Goal: Task Accomplishment & Management: Manage account settings

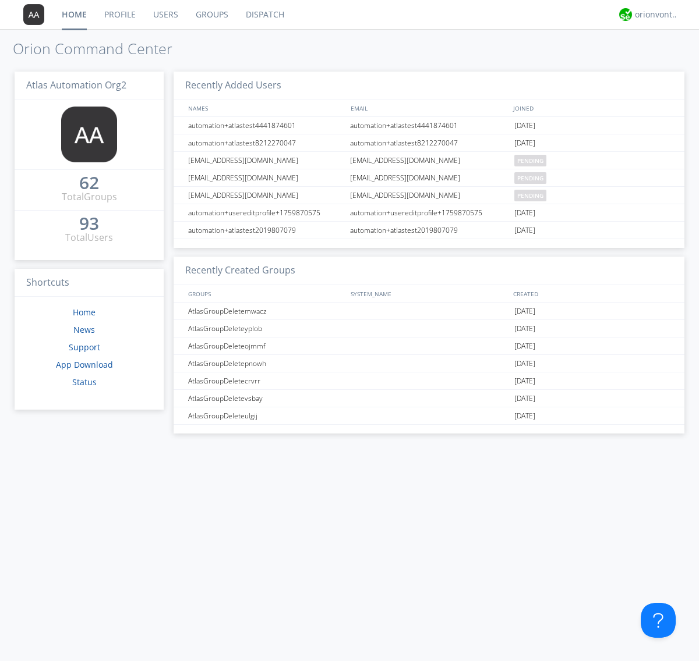
click at [211, 15] on link "Groups" at bounding box center [212, 14] width 50 height 29
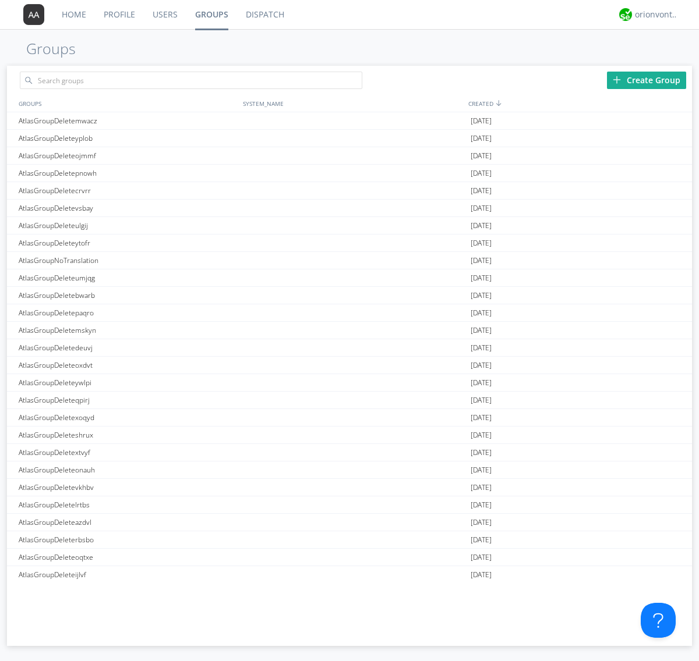
click at [646, 80] on div "Create Group" at bounding box center [646, 80] width 79 height 17
click at [211, 15] on link "Groups" at bounding box center [211, 14] width 51 height 29
type input "AtlasGroupDeletedjufh"
click at [164, 15] on link "Users" at bounding box center [165, 14] width 42 height 29
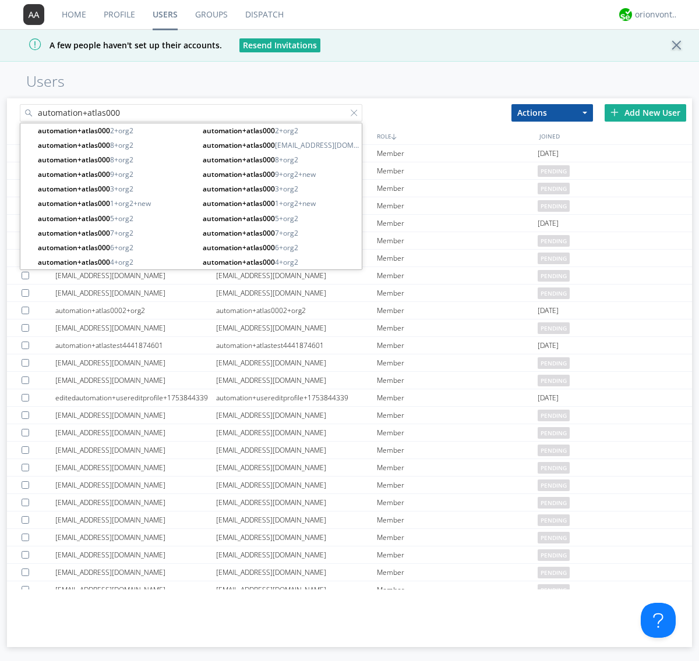
type input "automation+atlas000"
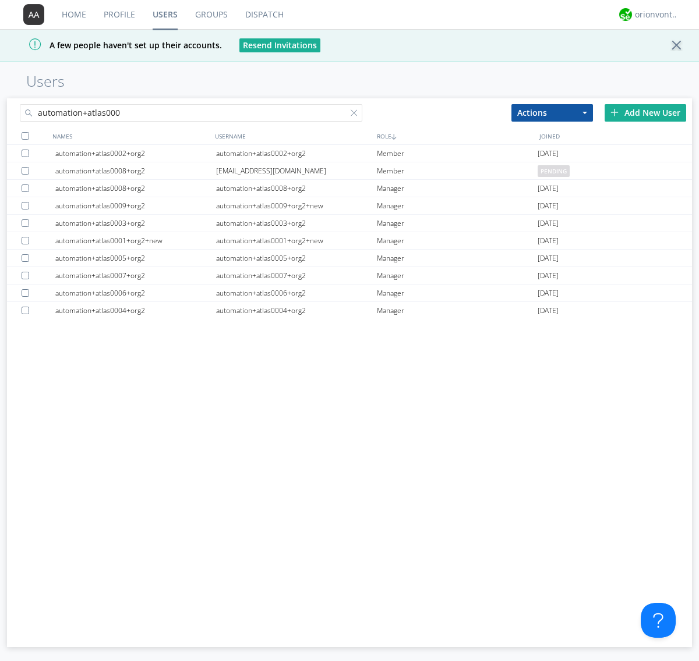
click at [25, 136] on div at bounding box center [26, 136] width 8 height 8
click at [552, 112] on button "Actions" at bounding box center [552, 112] width 82 height 17
click at [0, 0] on link "Add to Group" at bounding box center [0, 0] width 0 height 0
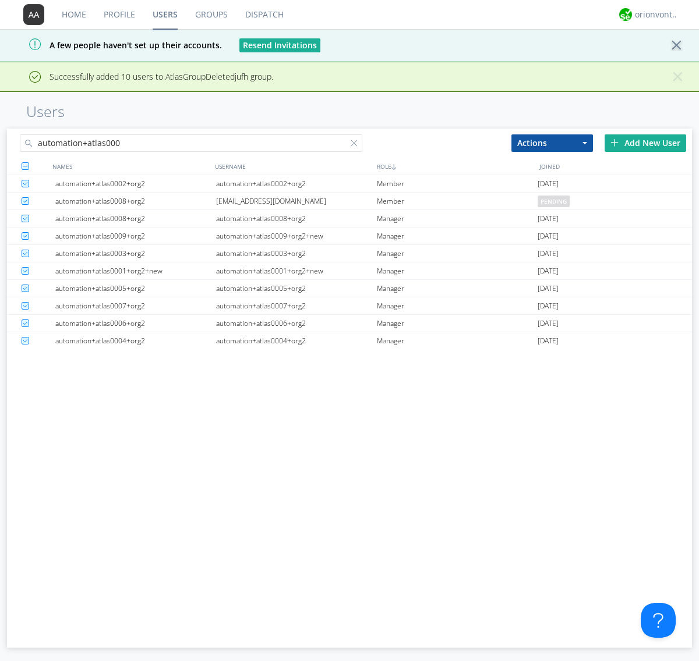
click at [211, 15] on link "Groups" at bounding box center [211, 14] width 50 height 29
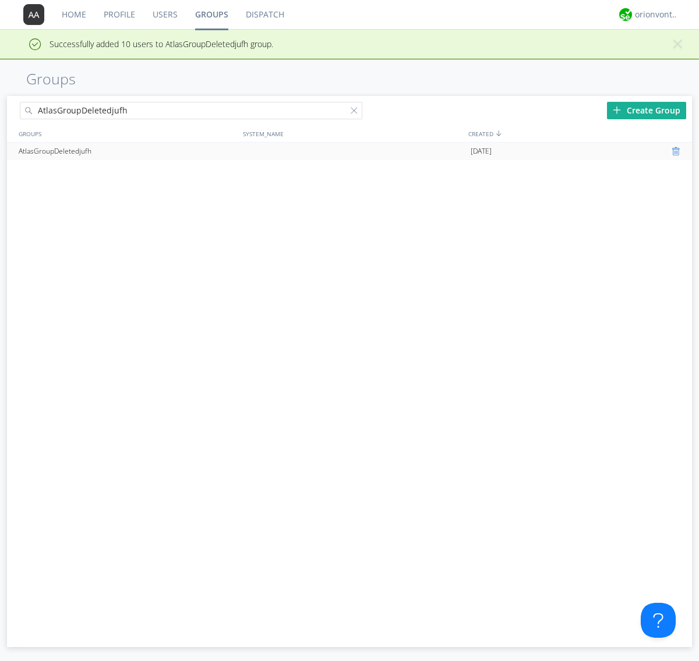
type input "AtlasGroupDeletedjufh"
click at [676, 151] on div at bounding box center [677, 151] width 12 height 9
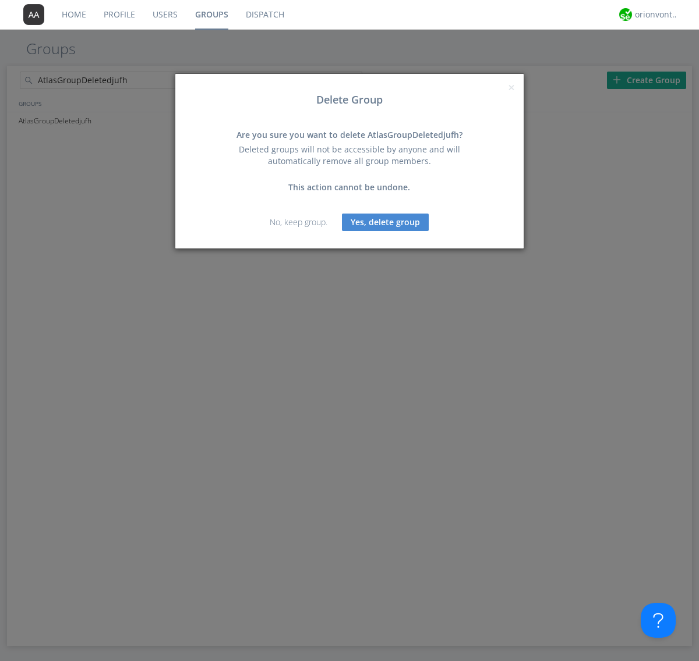
click at [385, 222] on button "Yes, delete group" at bounding box center [385, 222] width 87 height 17
